Goal: Find specific page/section: Find specific page/section

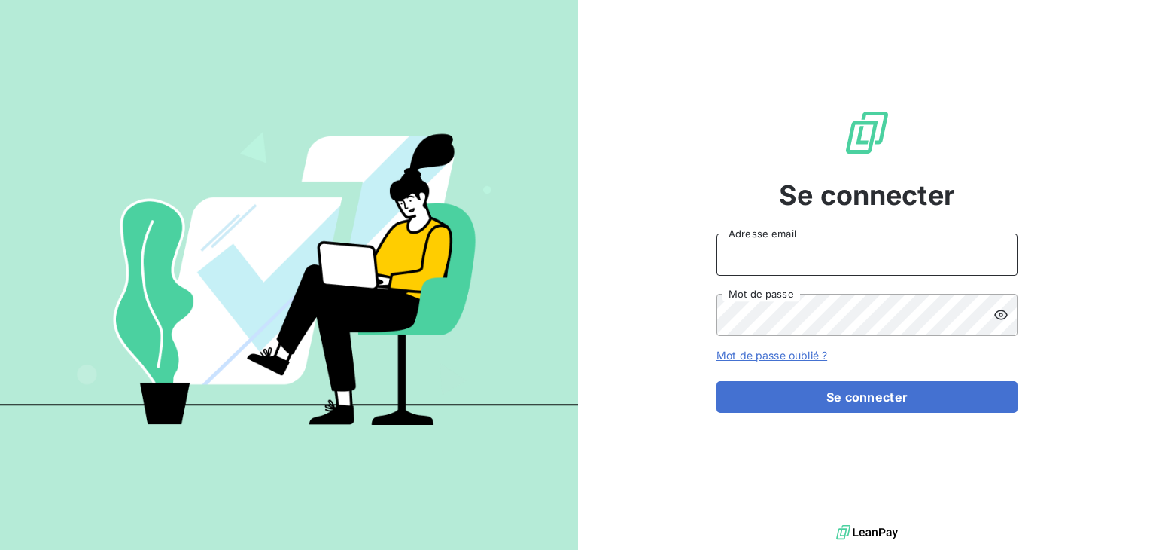
type input "[EMAIL_ADDRESS][DOMAIN_NAME]"
click at [845, 413] on div "Se connecter [EMAIL_ADDRESS][DOMAIN_NAME] Adresse email Mot de passe Mot de pas…" at bounding box center [867, 260] width 301 height 521
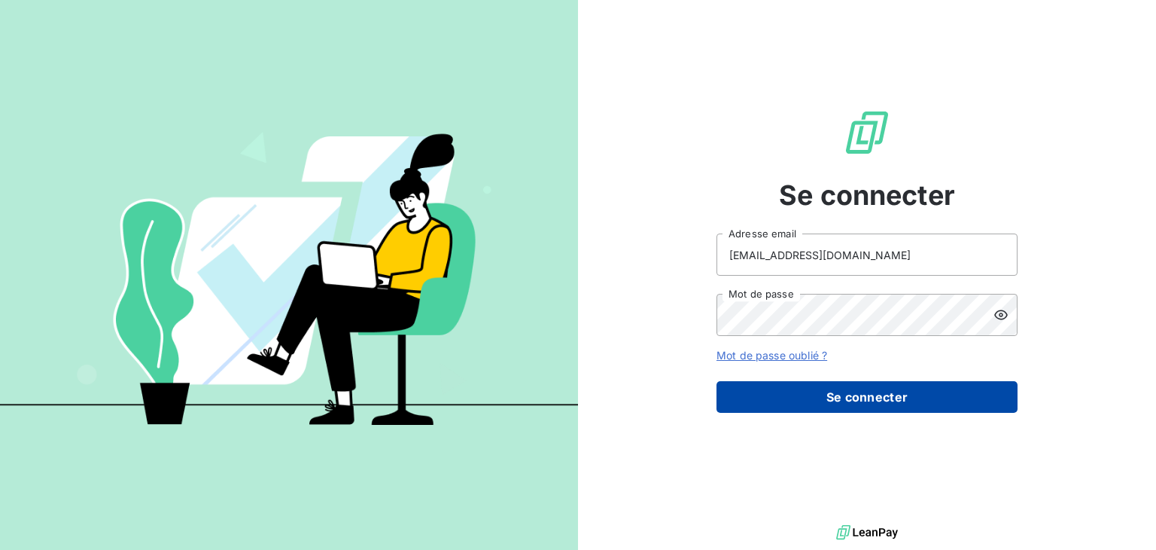
click at [853, 401] on button "Se connecter" at bounding box center [867, 397] width 301 height 32
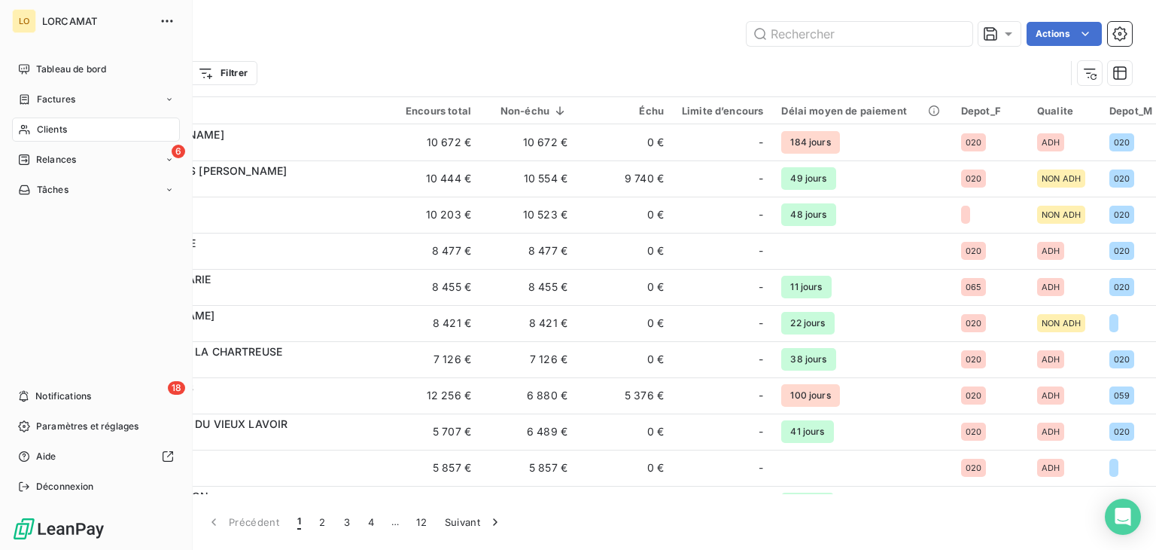
click at [54, 129] on span "Clients" at bounding box center [52, 130] width 30 height 14
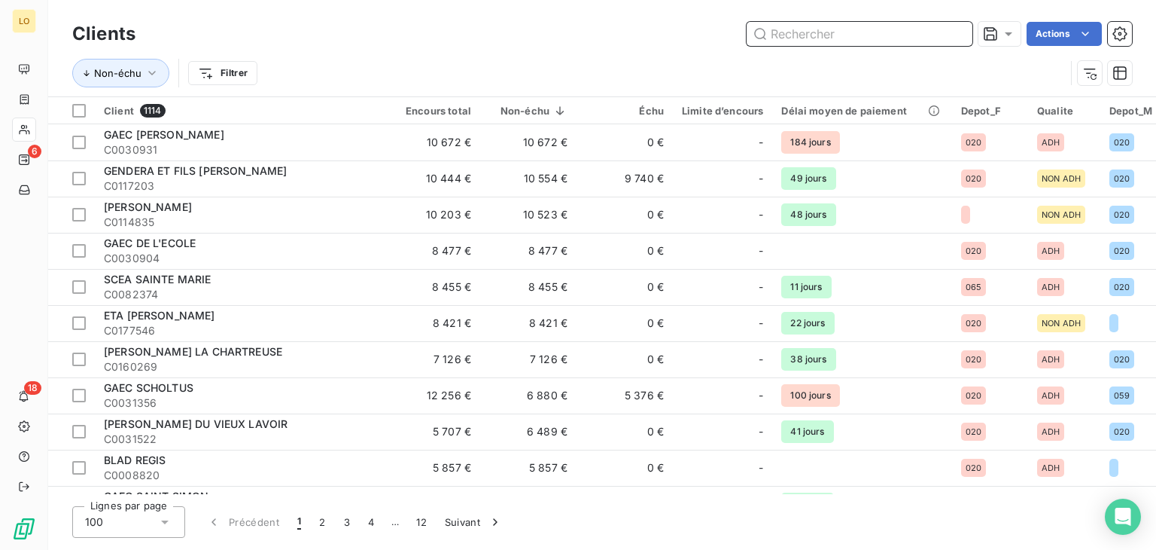
click at [783, 31] on input "text" at bounding box center [860, 34] width 226 height 24
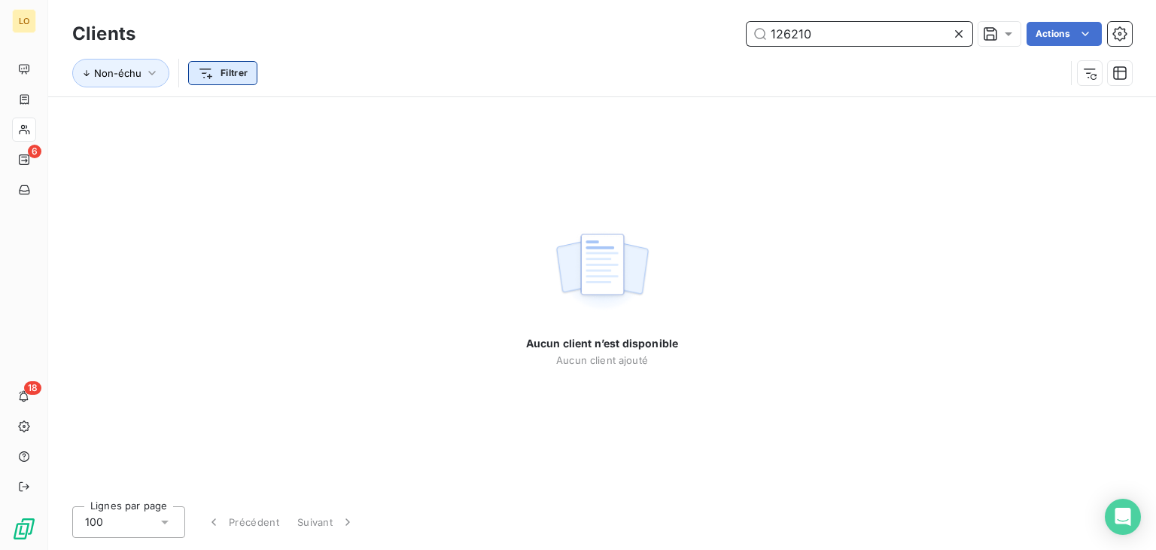
type input "126210"
click at [207, 68] on html "LO 6 18 Clients 126210 Actions Non-échu Filtrer Aucun client n’est disponible A…" at bounding box center [578, 275] width 1156 height 550
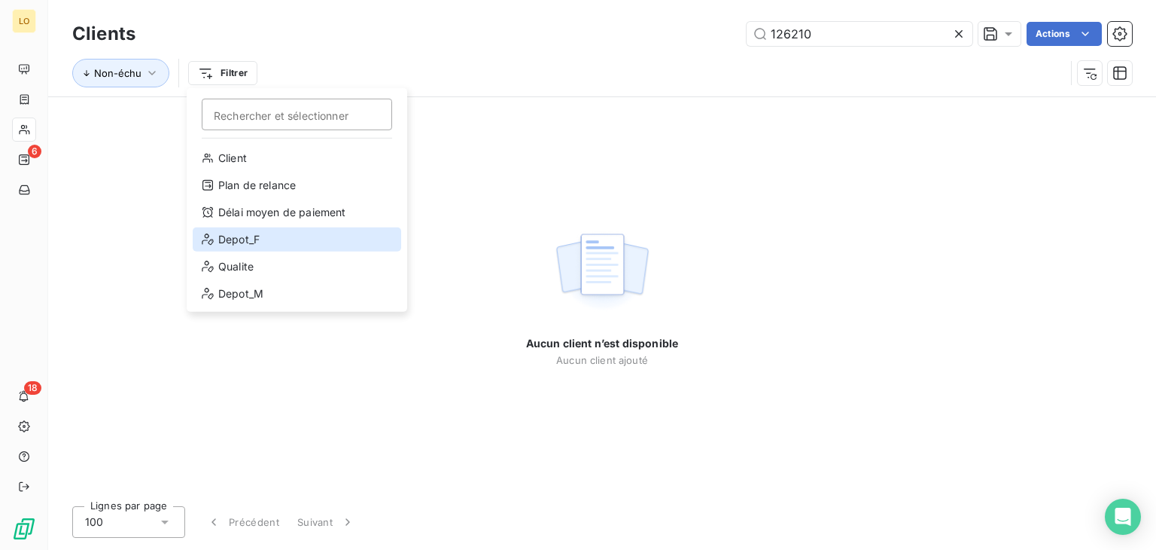
click at [249, 241] on div "Depot_F" at bounding box center [297, 239] width 209 height 24
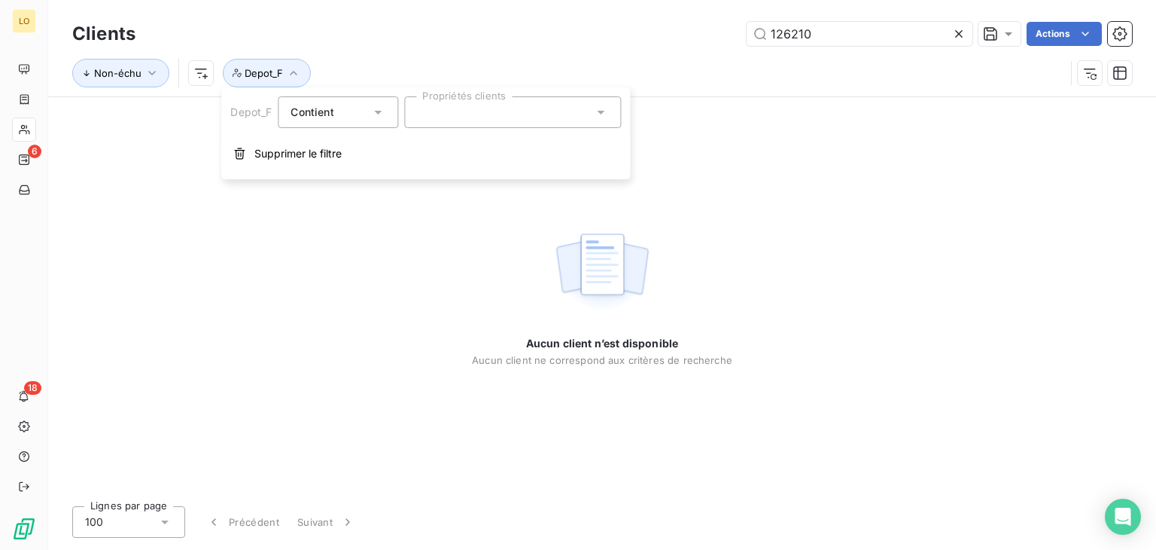
click at [466, 116] on div at bounding box center [512, 112] width 217 height 32
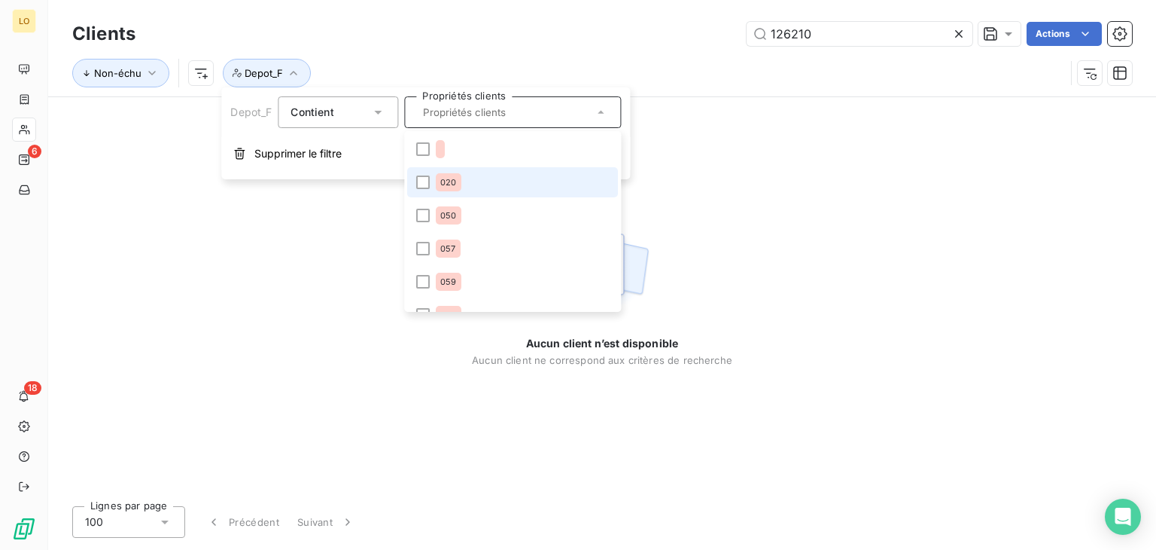
click at [454, 181] on span "020" at bounding box center [448, 182] width 16 height 9
click at [208, 73] on html "LO 6 18 Clients 126210 Actions Non-échu Depot_F : 020 Aucun client n’est dispon…" at bounding box center [578, 275] width 1156 height 550
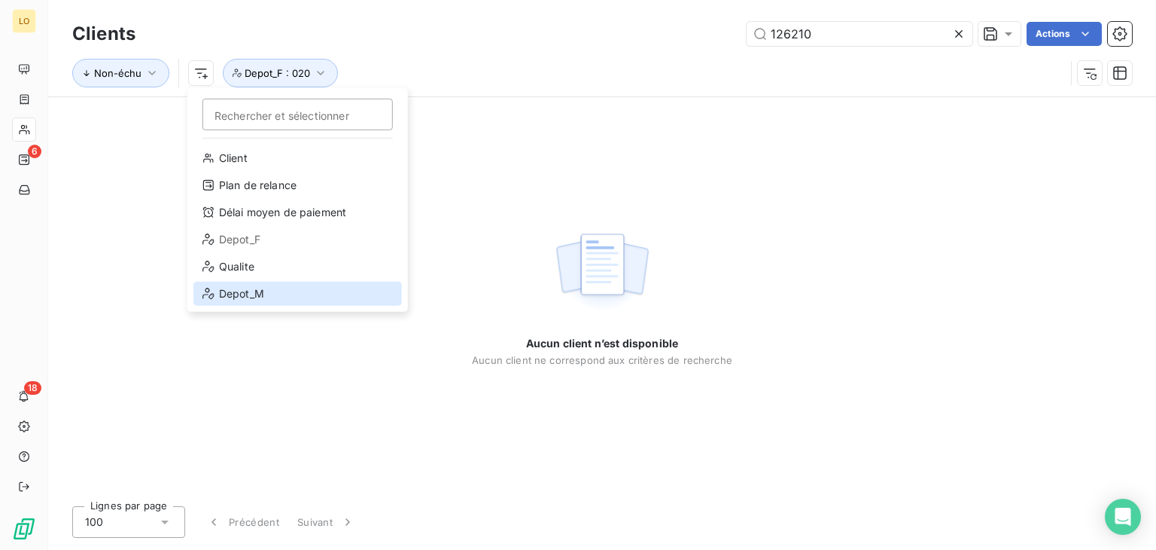
click at [262, 291] on div "Depot_M" at bounding box center [297, 294] width 209 height 24
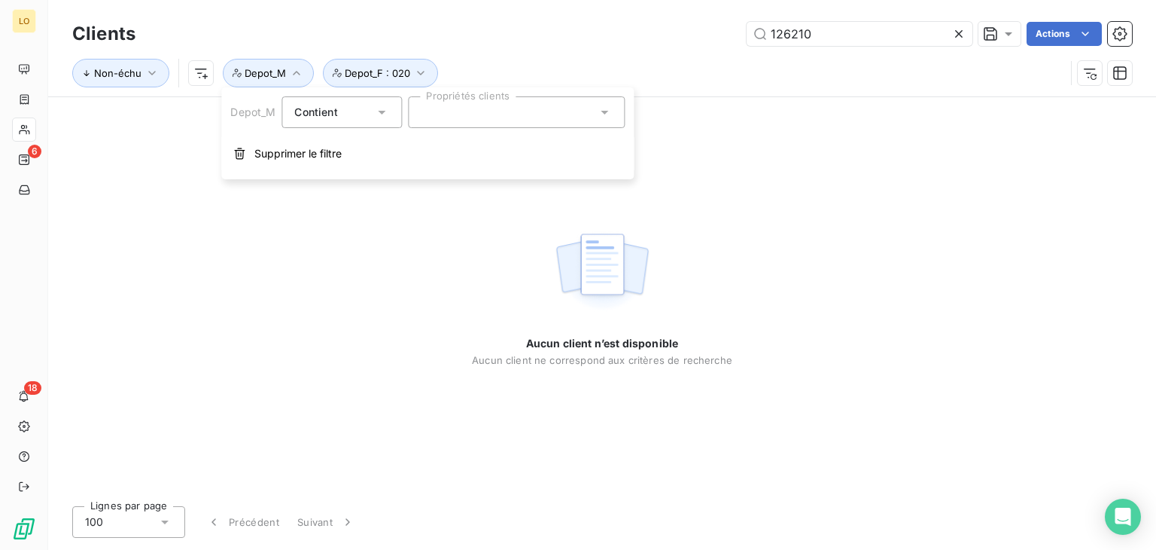
click at [448, 108] on div at bounding box center [516, 112] width 217 height 32
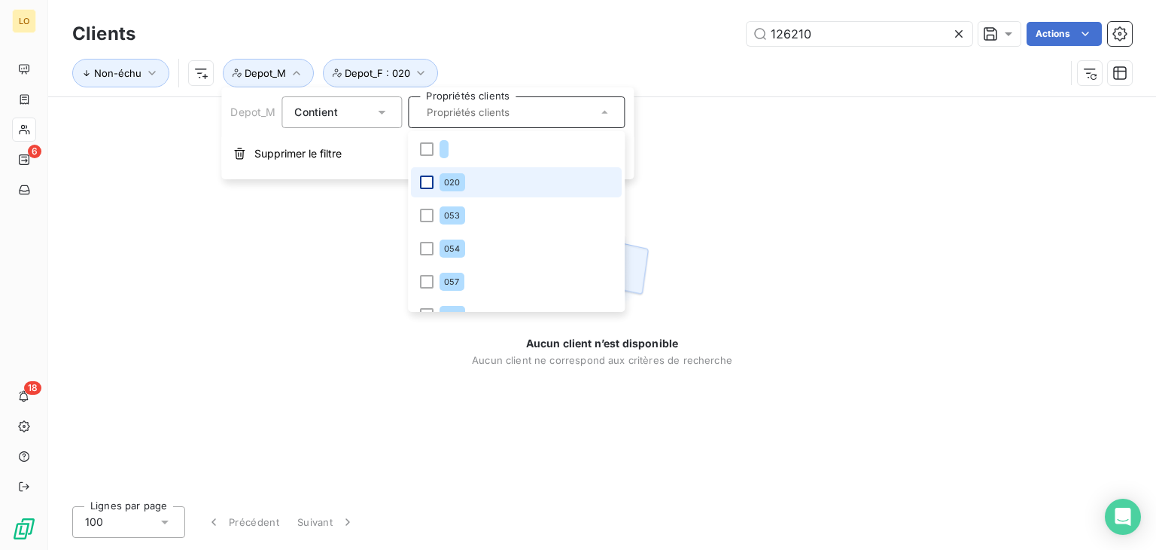
click at [434, 181] on div at bounding box center [427, 182] width 14 height 14
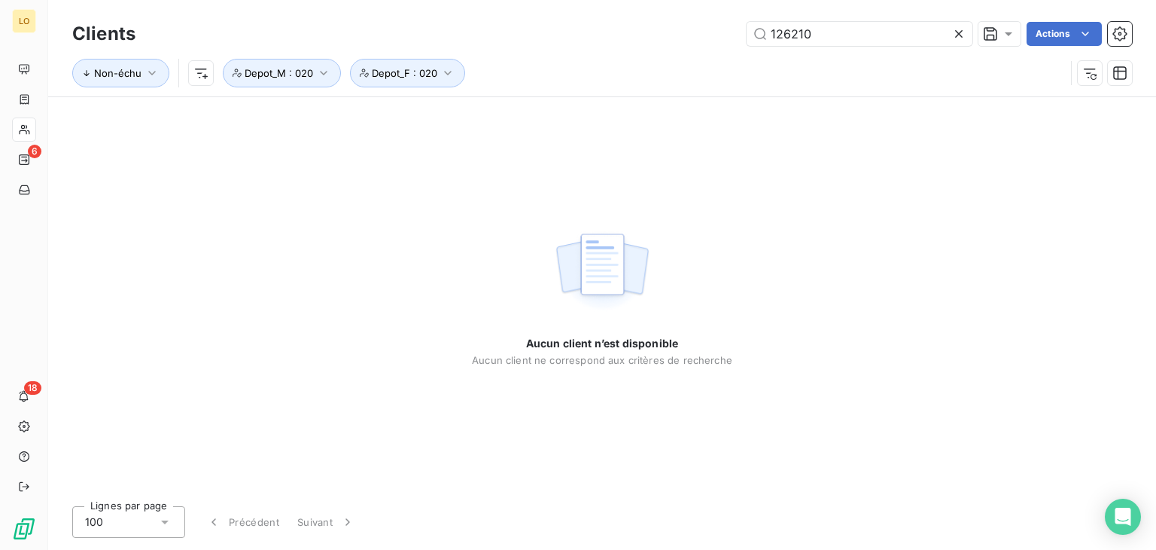
click at [559, 56] on div "Non-échu Depot_F : 020 Depot_M : 020" at bounding box center [602, 73] width 1060 height 47
